Goal: Task Accomplishment & Management: Use online tool/utility

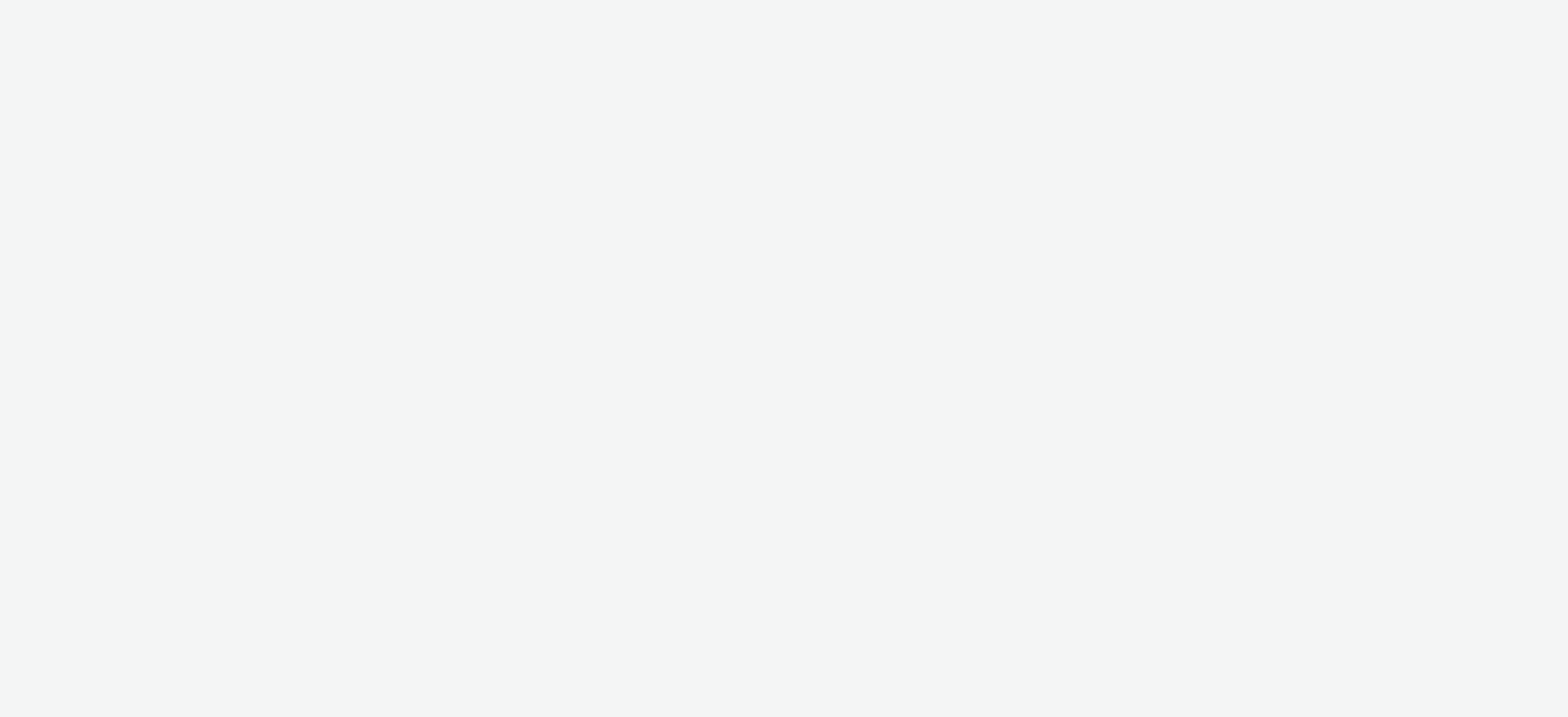
select select "2fc77e36-bb93-4aa3-9dff-dcb08e02eac6"
select select "633458d8-165b-4764-9f55-7760eda36fe8"
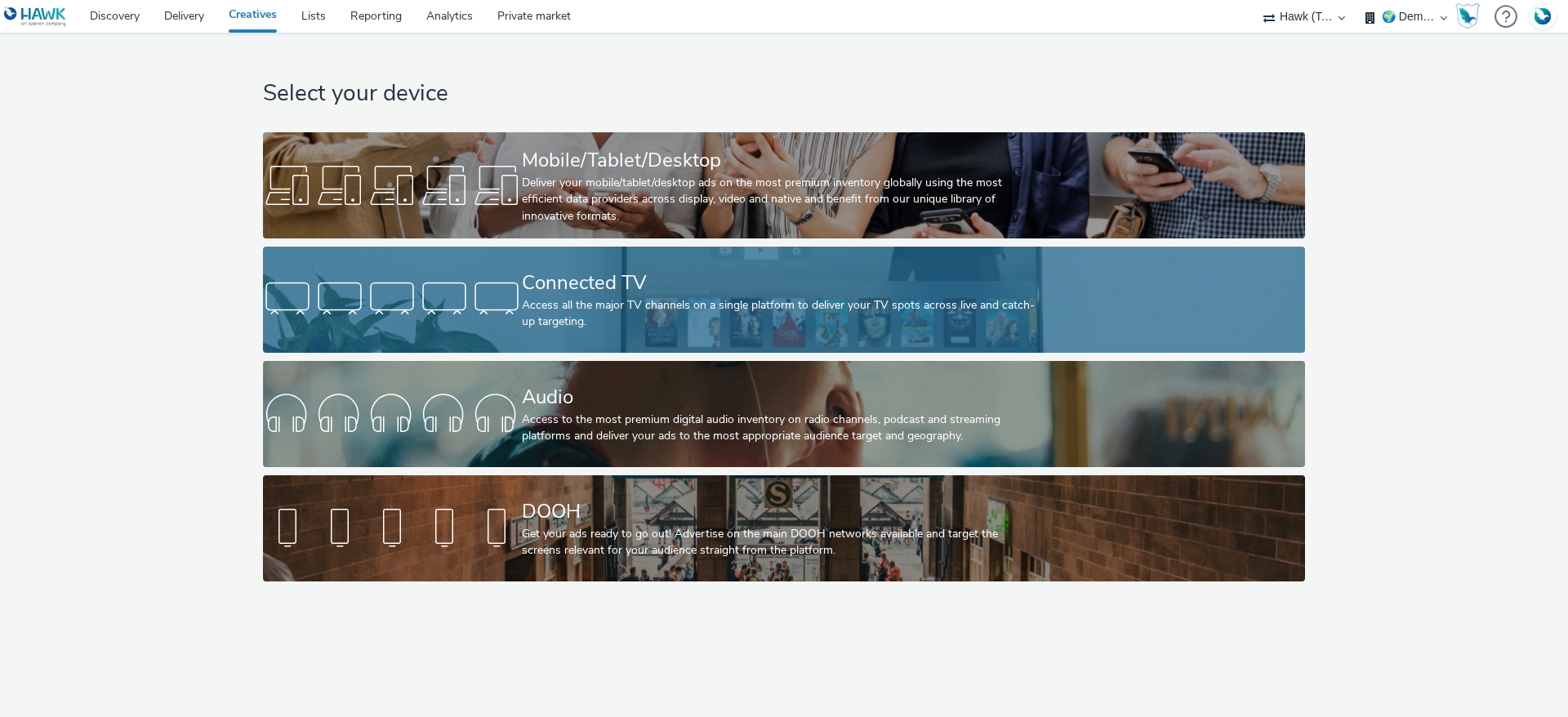
click at [590, 313] on div "Access all the major TV channels on a single platform to deliver your TV spots …" at bounding box center [780, 313] width 518 height 33
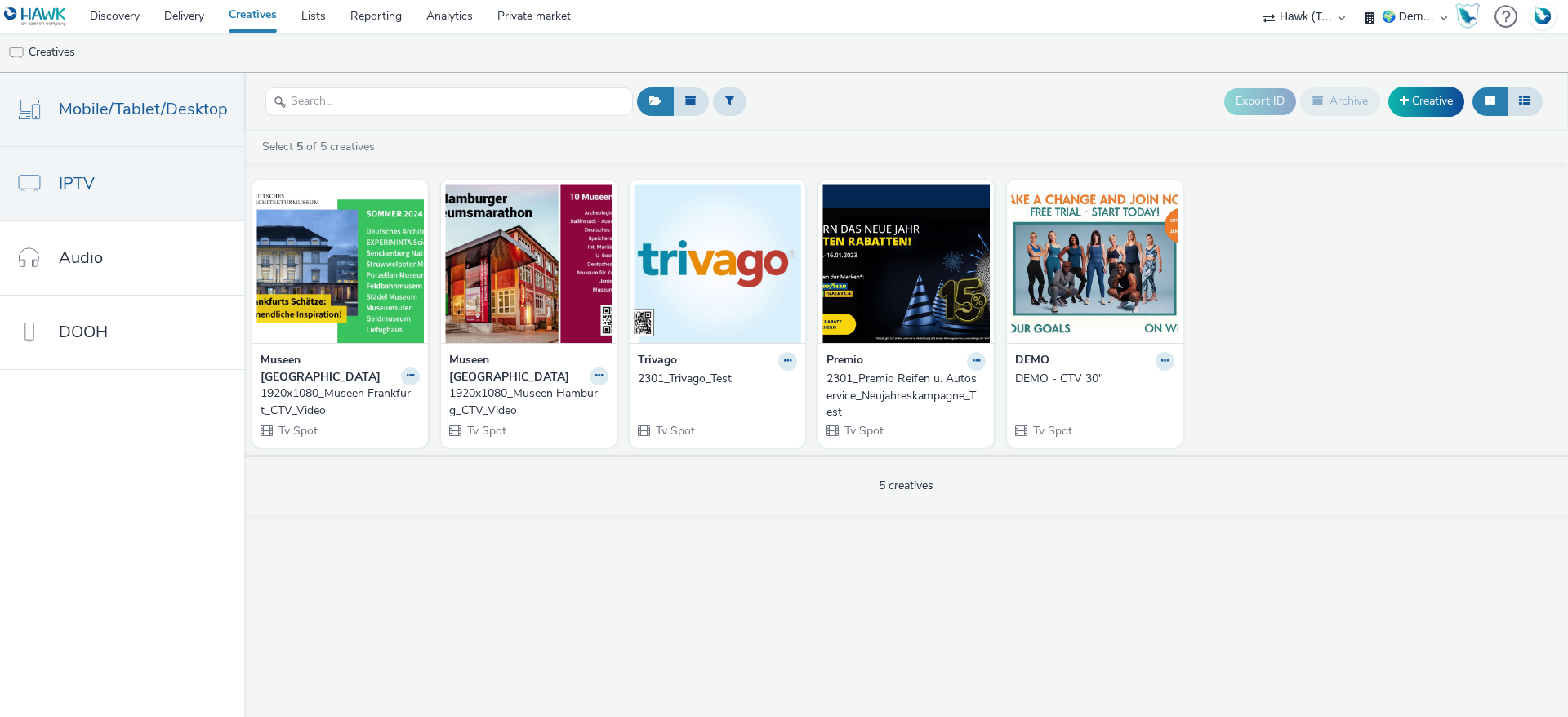
click at [105, 104] on span "Mobile/Tablet/Desktop" at bounding box center [143, 109] width 169 height 24
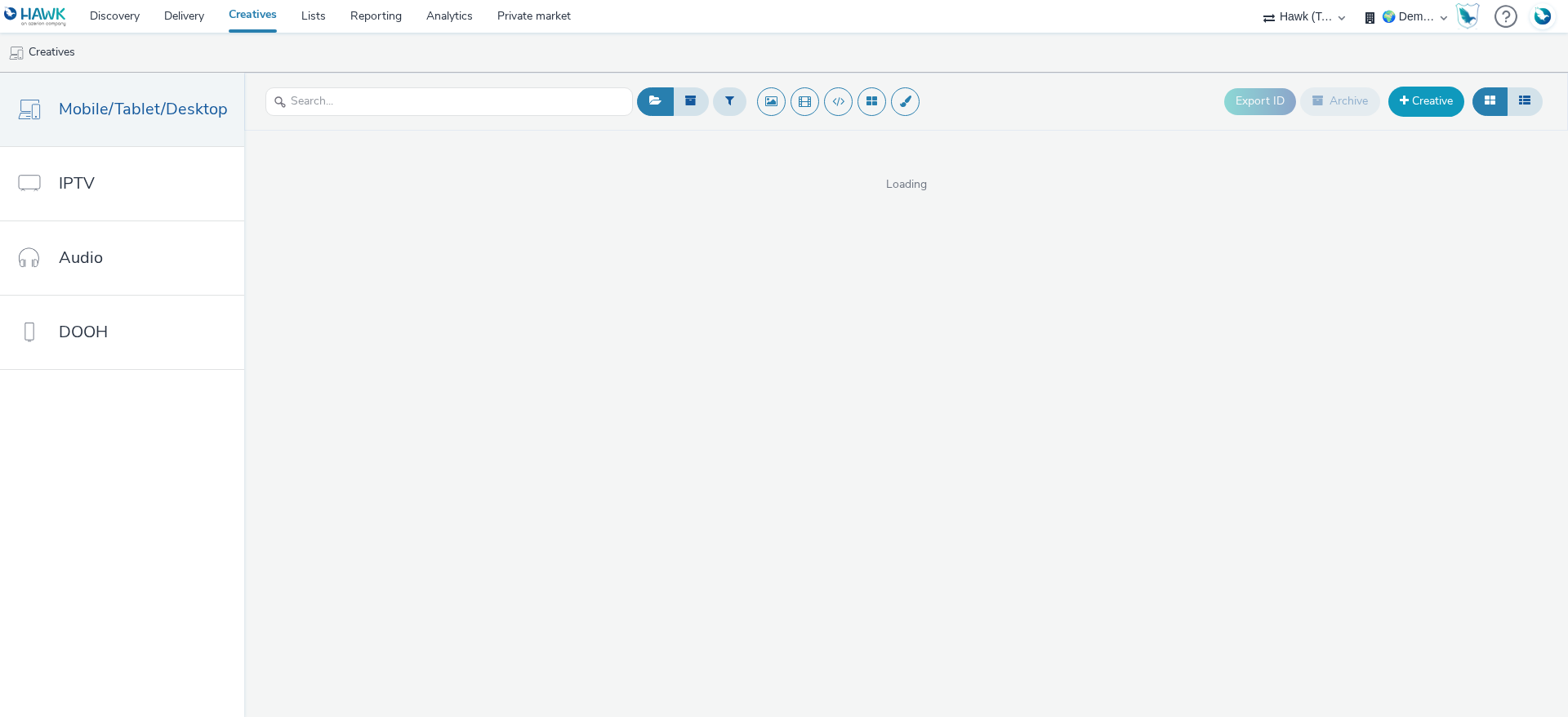
click at [1441, 109] on link "Creative" at bounding box center [1426, 102] width 76 height 30
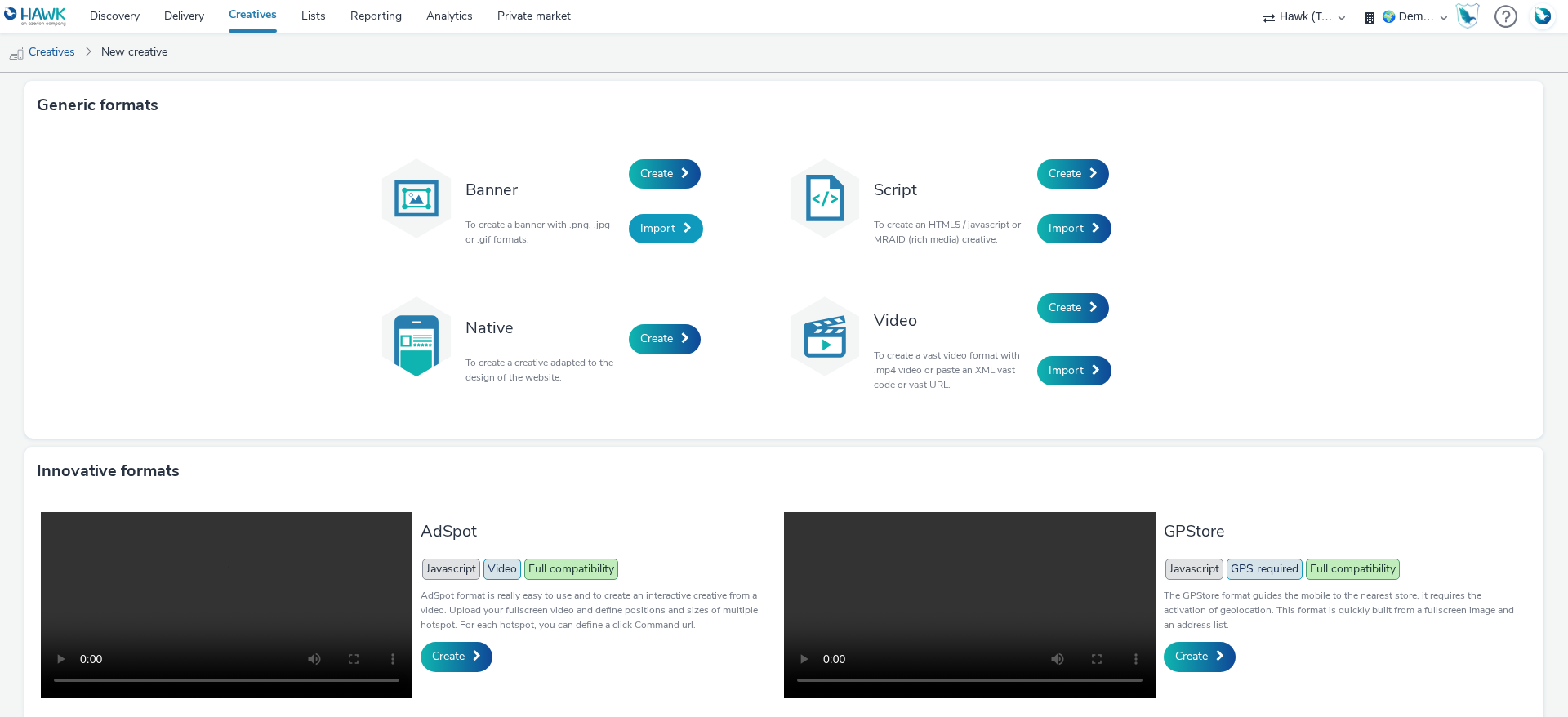
click at [666, 232] on link "Import" at bounding box center [666, 228] width 74 height 30
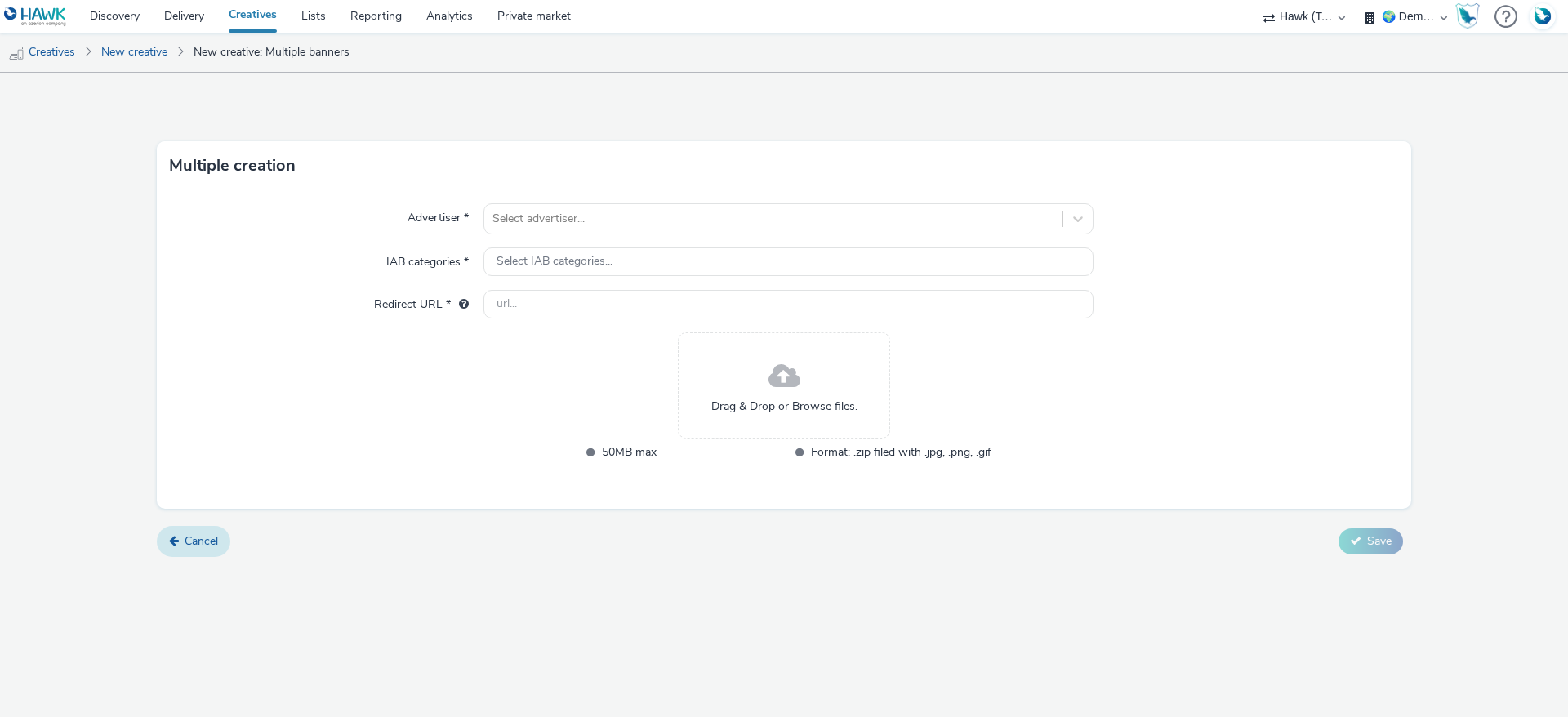
click at [193, 556] on link "Cancel" at bounding box center [194, 540] width 74 height 31
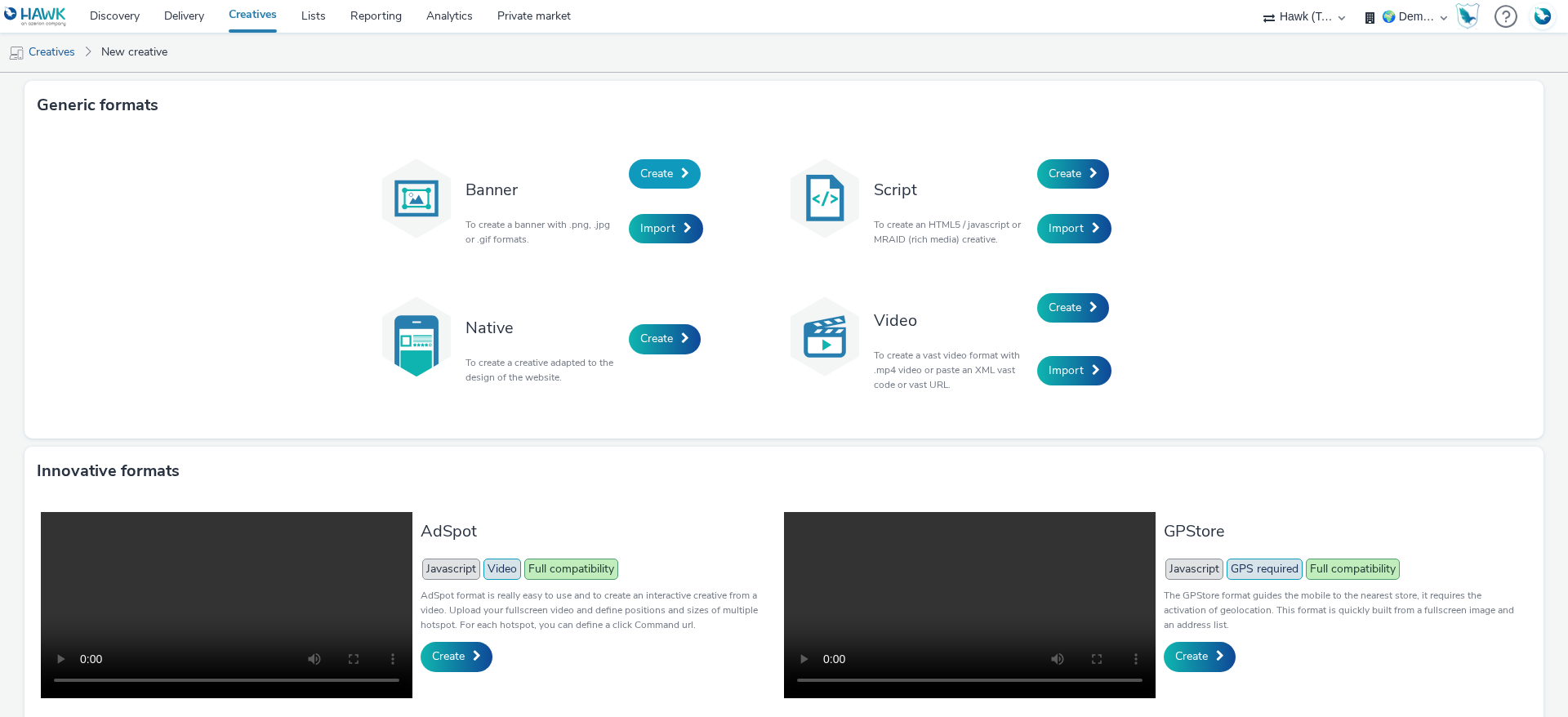
click at [646, 184] on link "Create" at bounding box center [665, 174] width 72 height 30
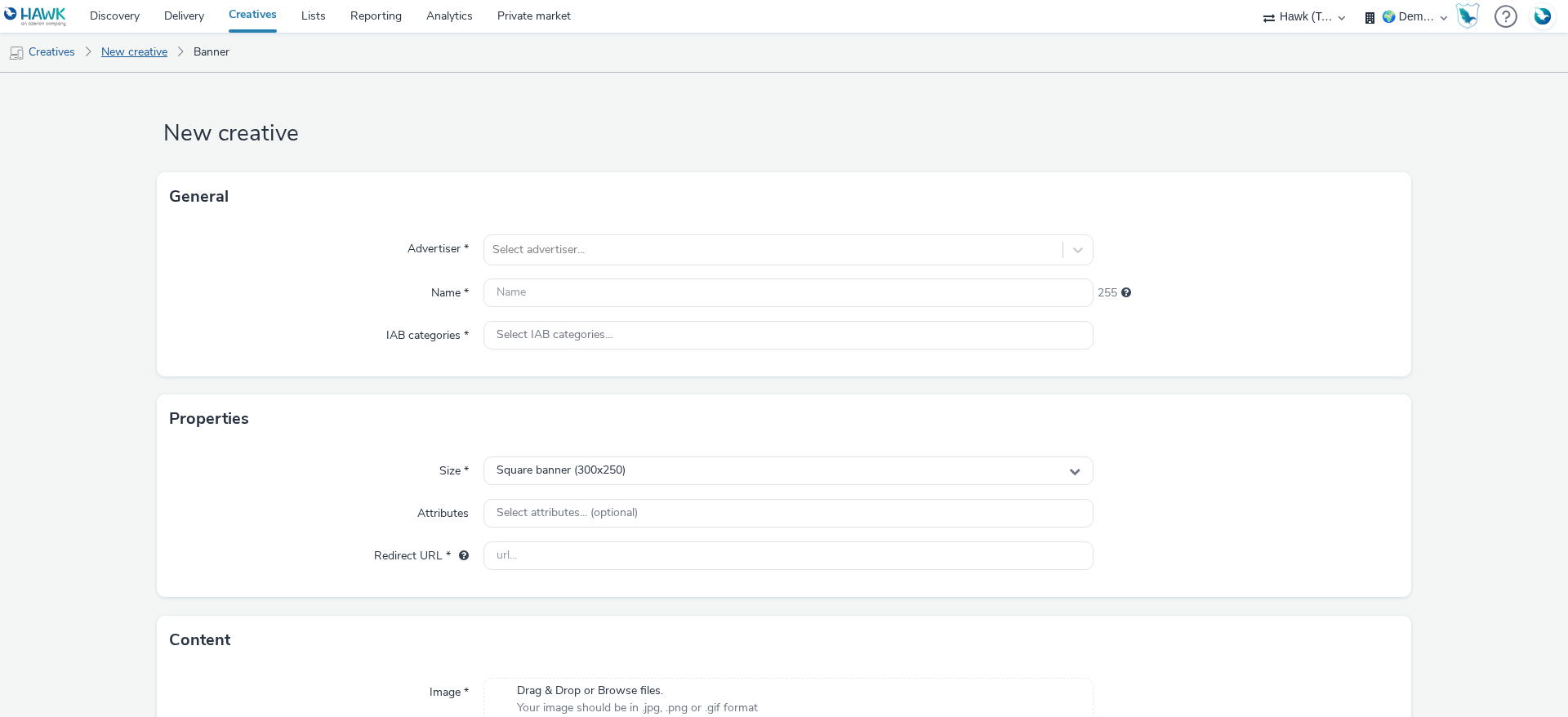
click at [154, 53] on link "New creative" at bounding box center [134, 52] width 82 height 39
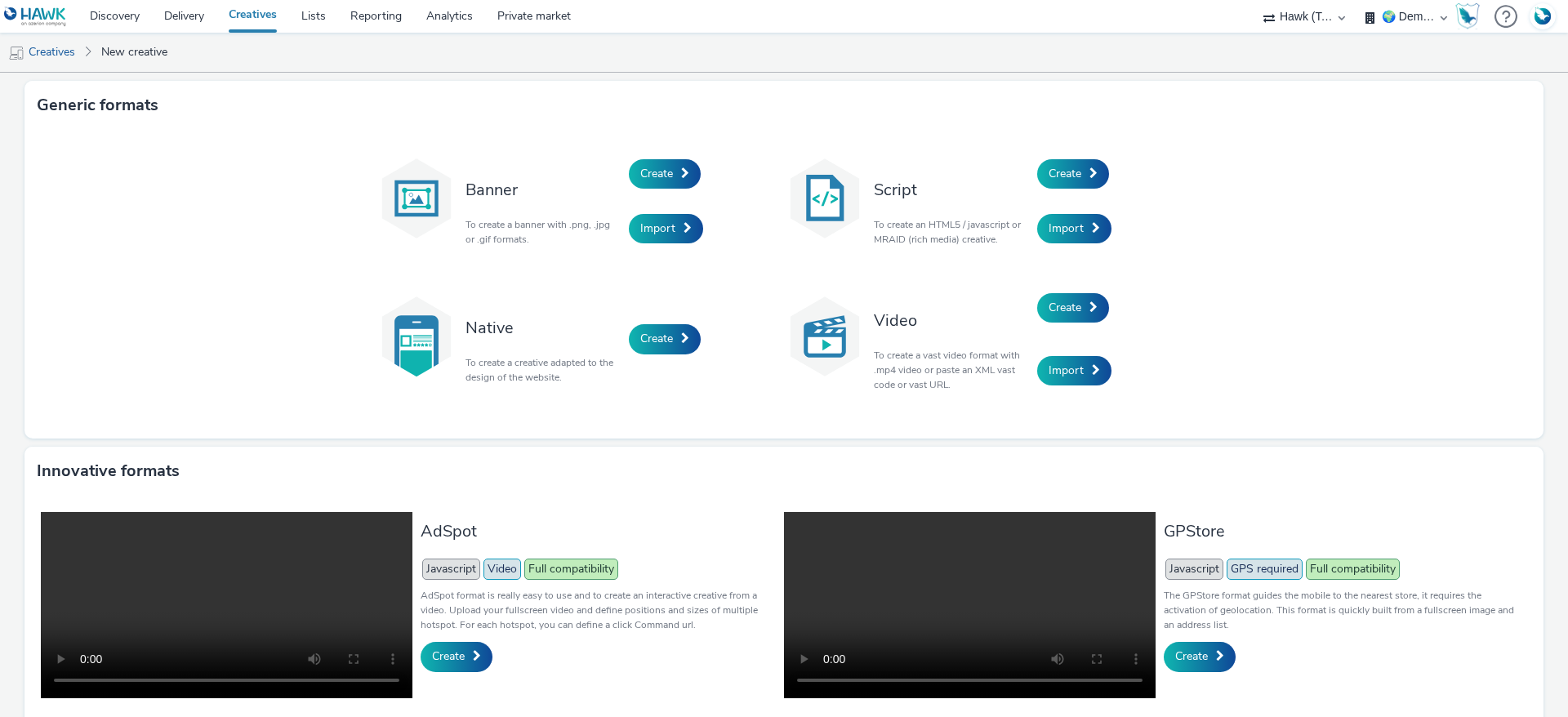
click at [671, 191] on div "Create" at bounding box center [706, 173] width 155 height 55
click at [667, 185] on link "Create" at bounding box center [665, 174] width 72 height 30
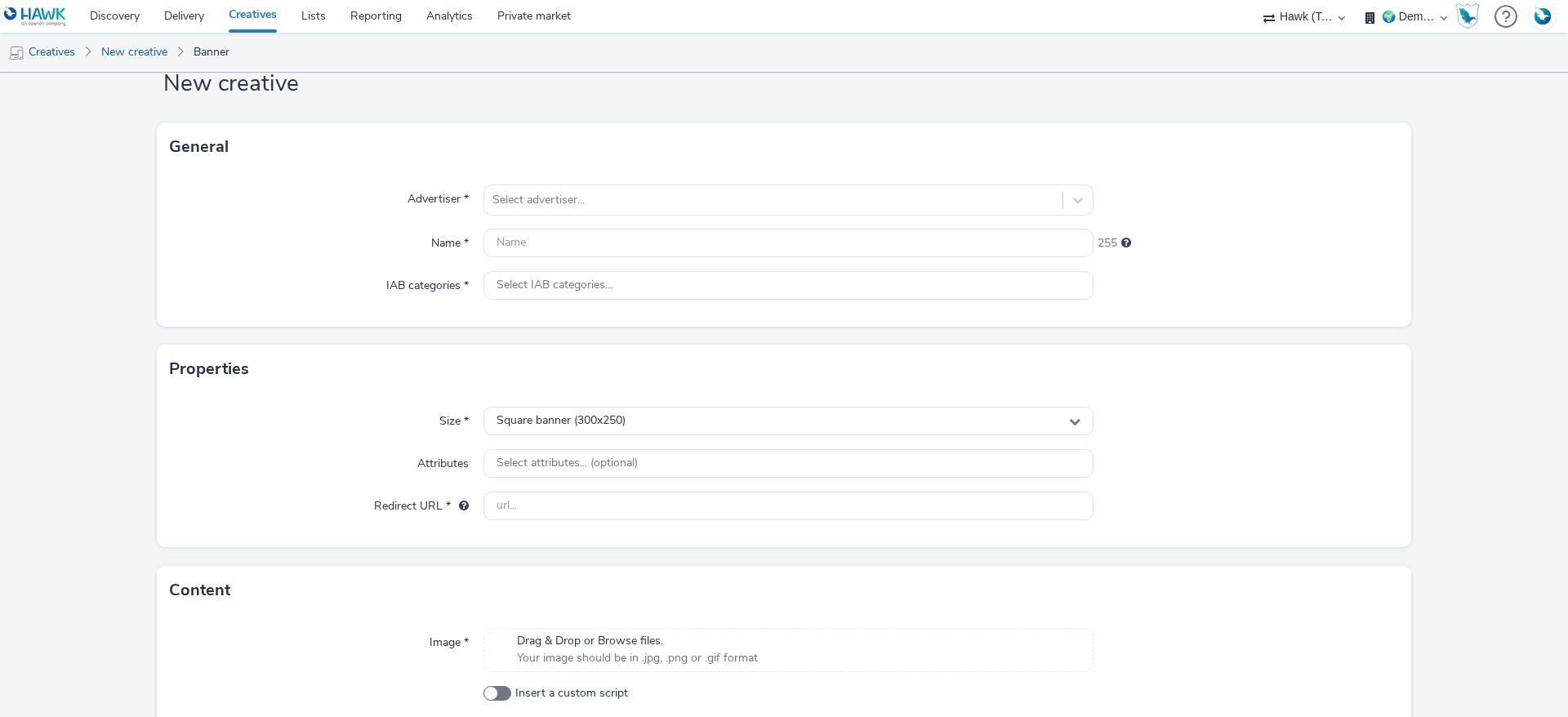
scroll to position [48, 0]
click at [525, 198] on div at bounding box center [773, 201] width 562 height 19
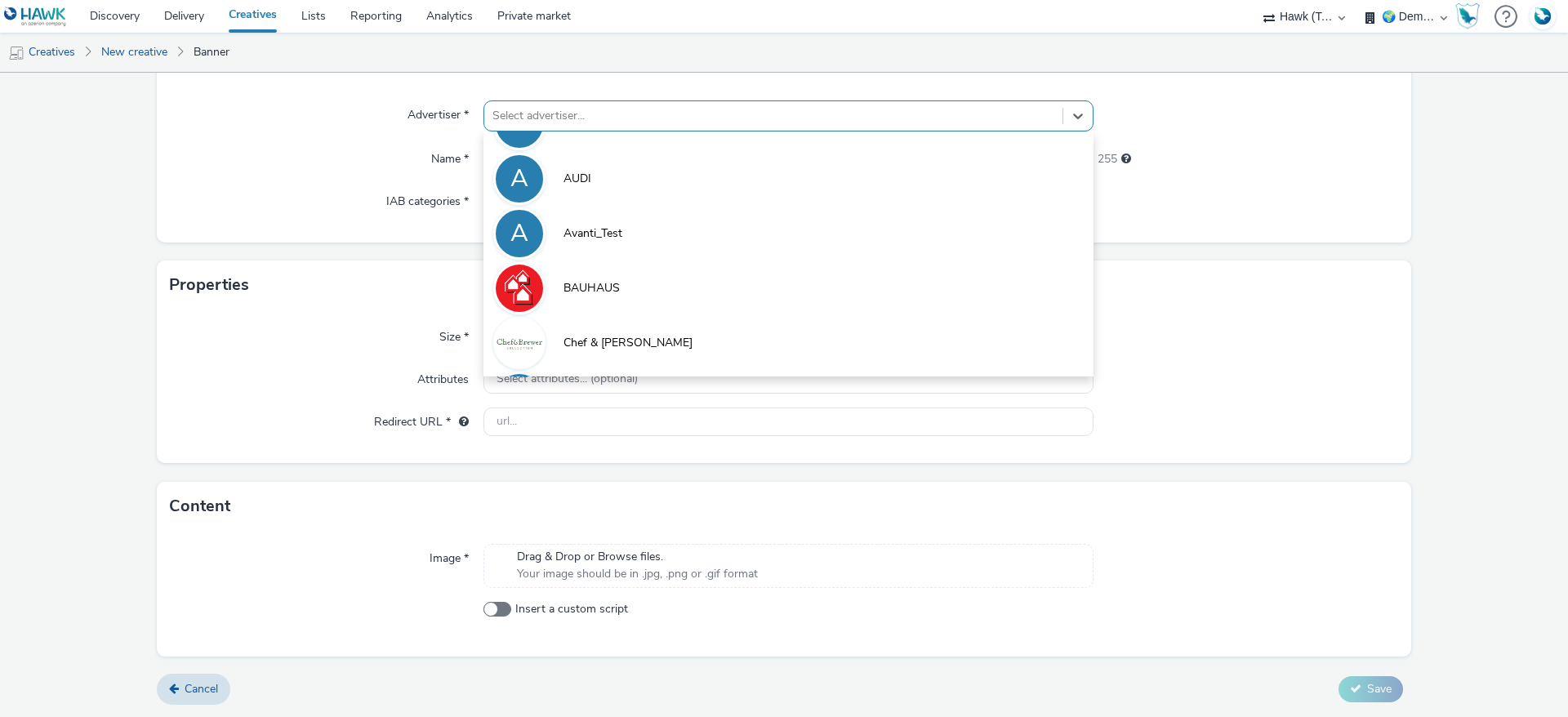
scroll to position [0, 0]
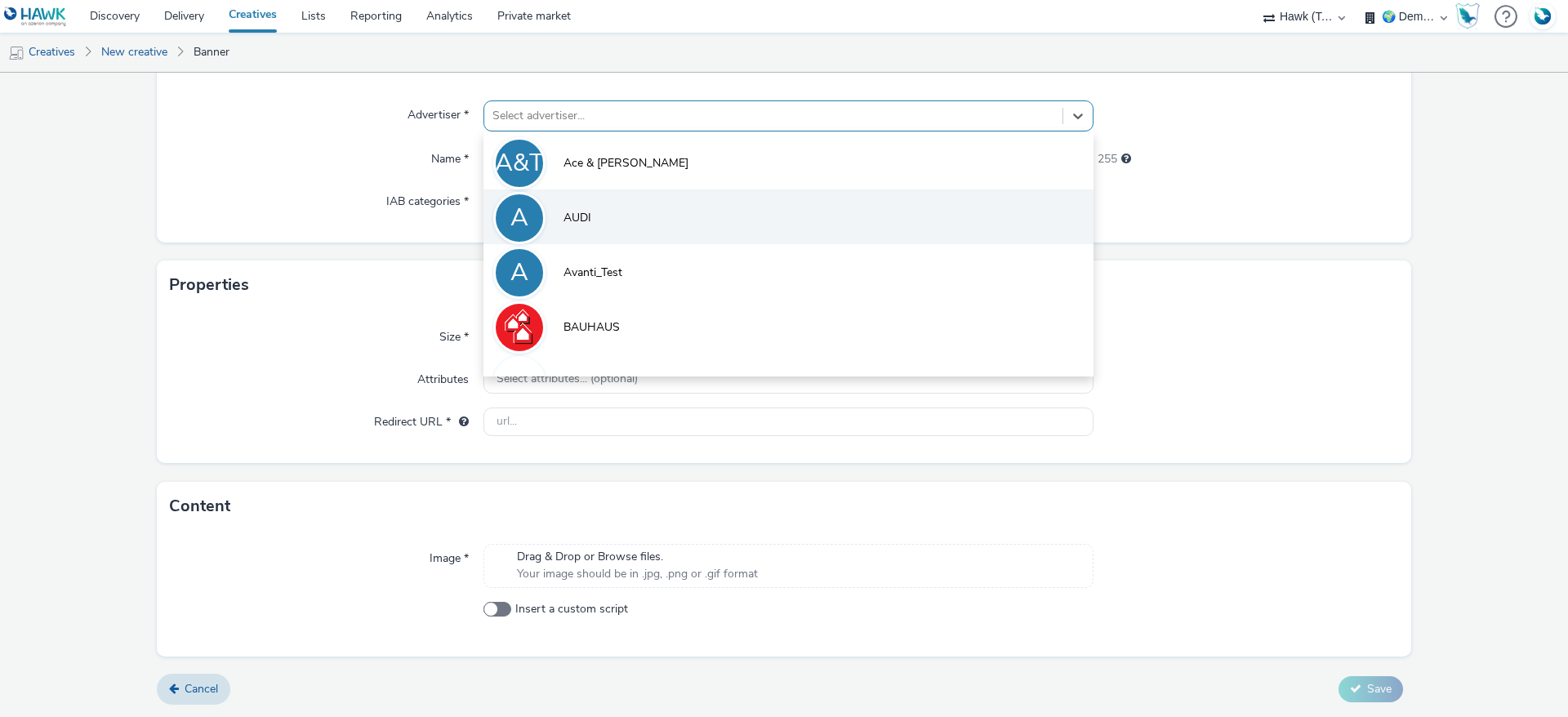
click at [594, 221] on li "A AUDI" at bounding box center [788, 216] width 610 height 54
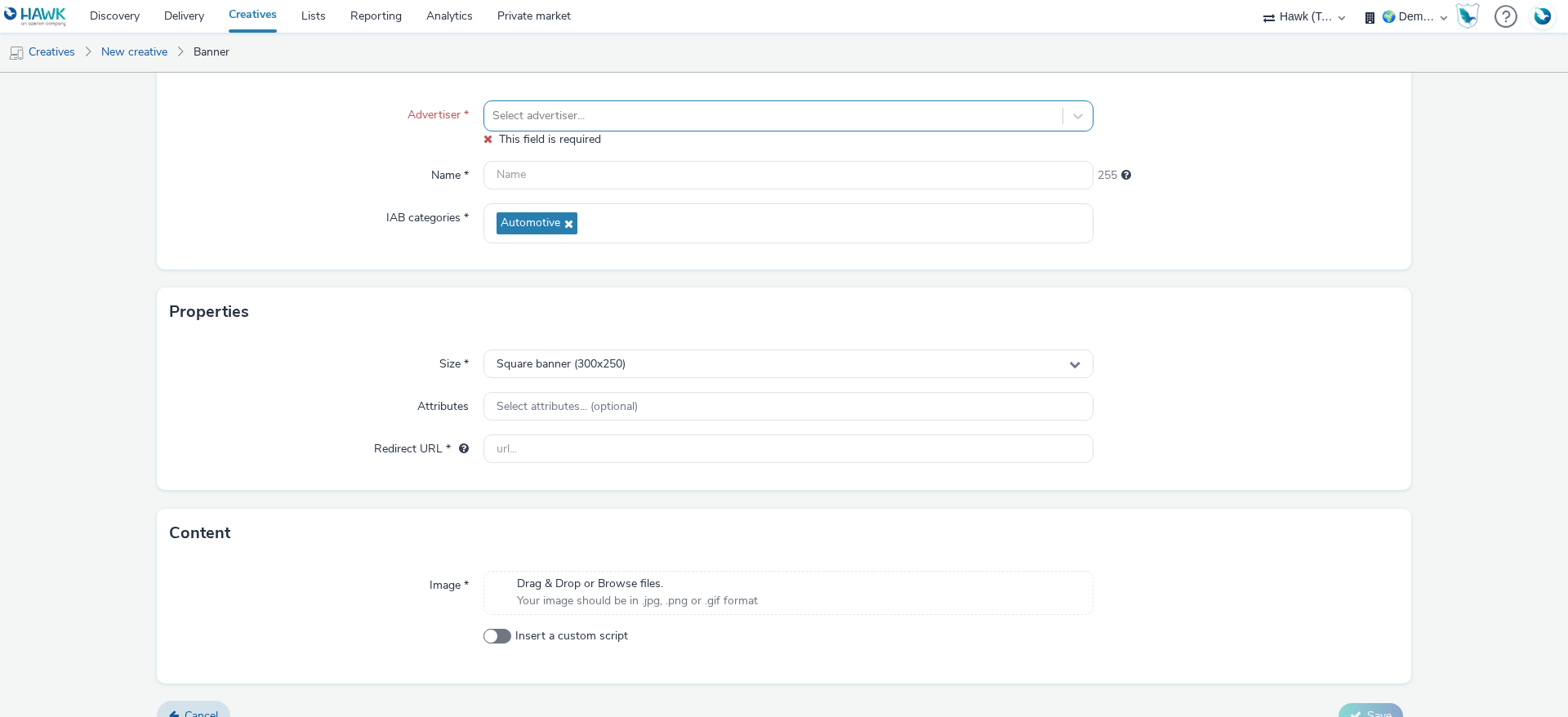
click at [275, 187] on div "Name *" at bounding box center [327, 176] width 314 height 30
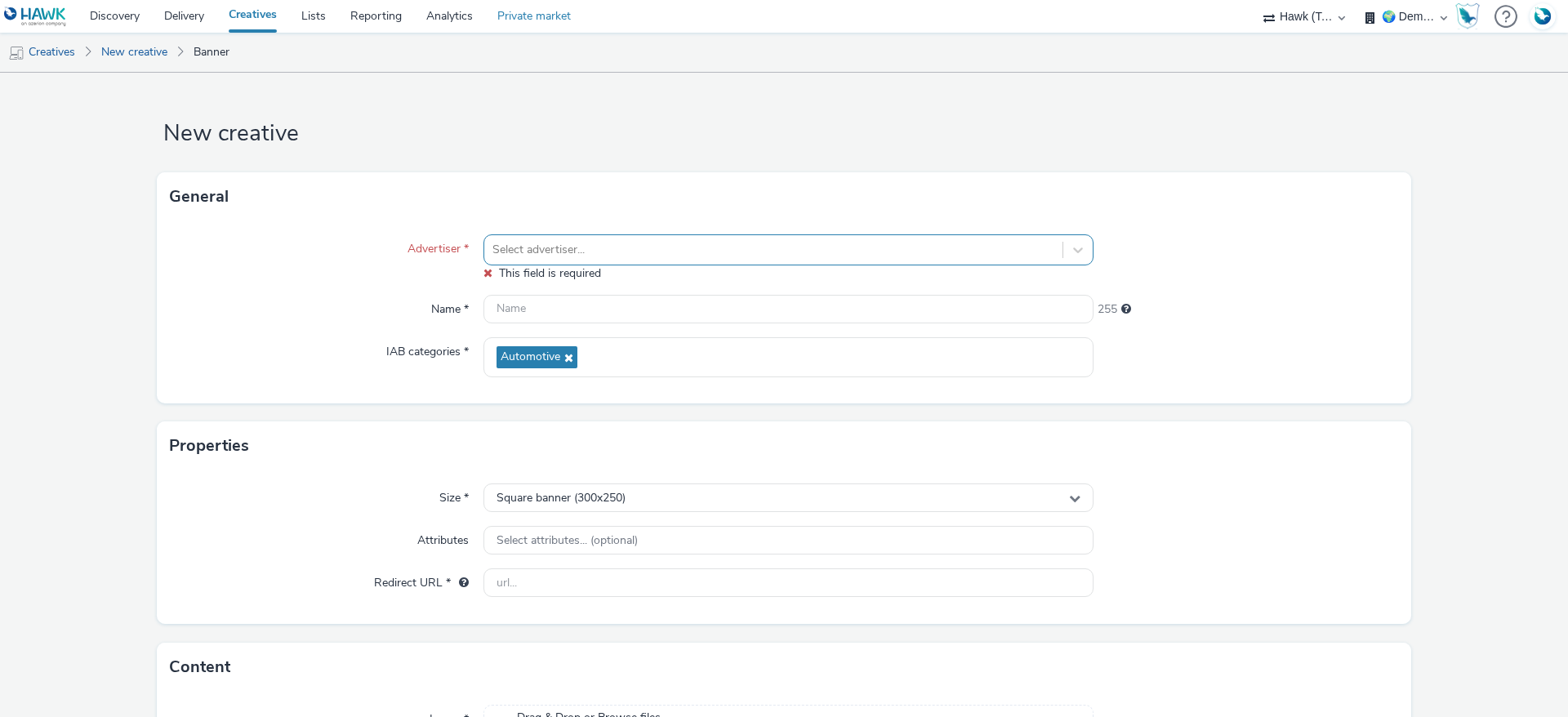
click at [537, 17] on link "Private market" at bounding box center [534, 16] width 98 height 32
